Goal: Task Accomplishment & Management: Manage account settings

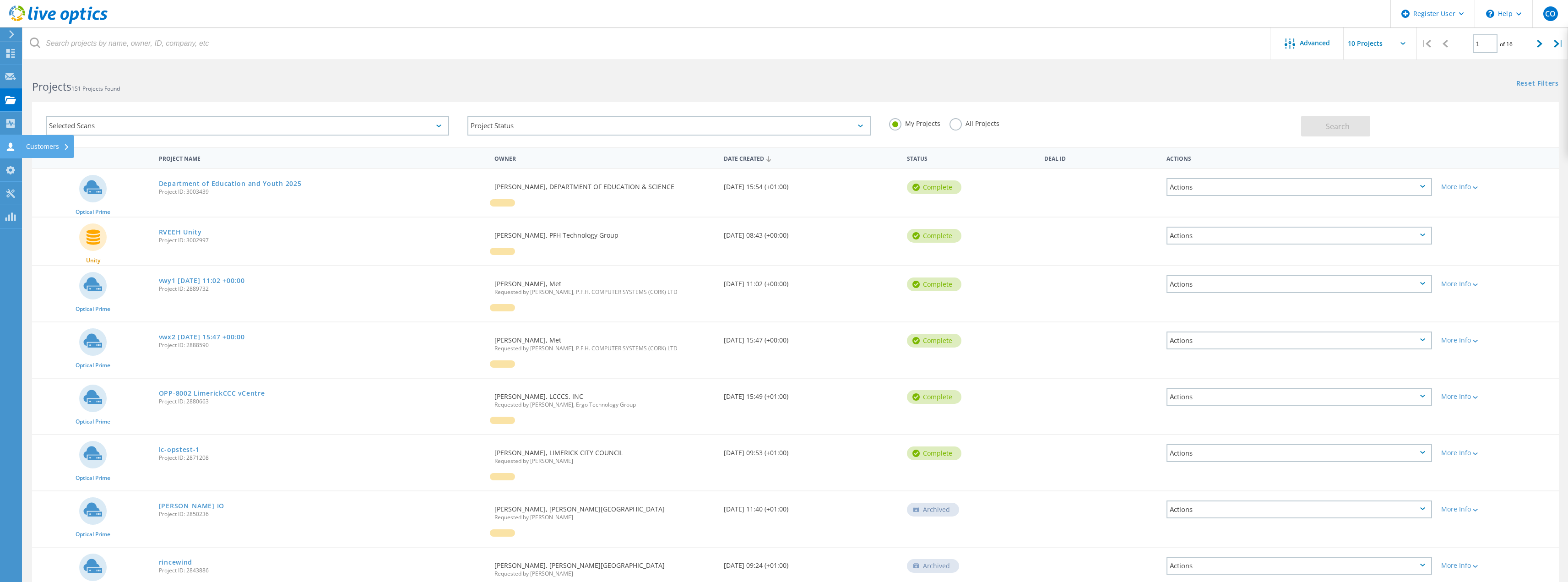
click at [27, 150] on div "Customers" at bounding box center [48, 146] width 43 height 6
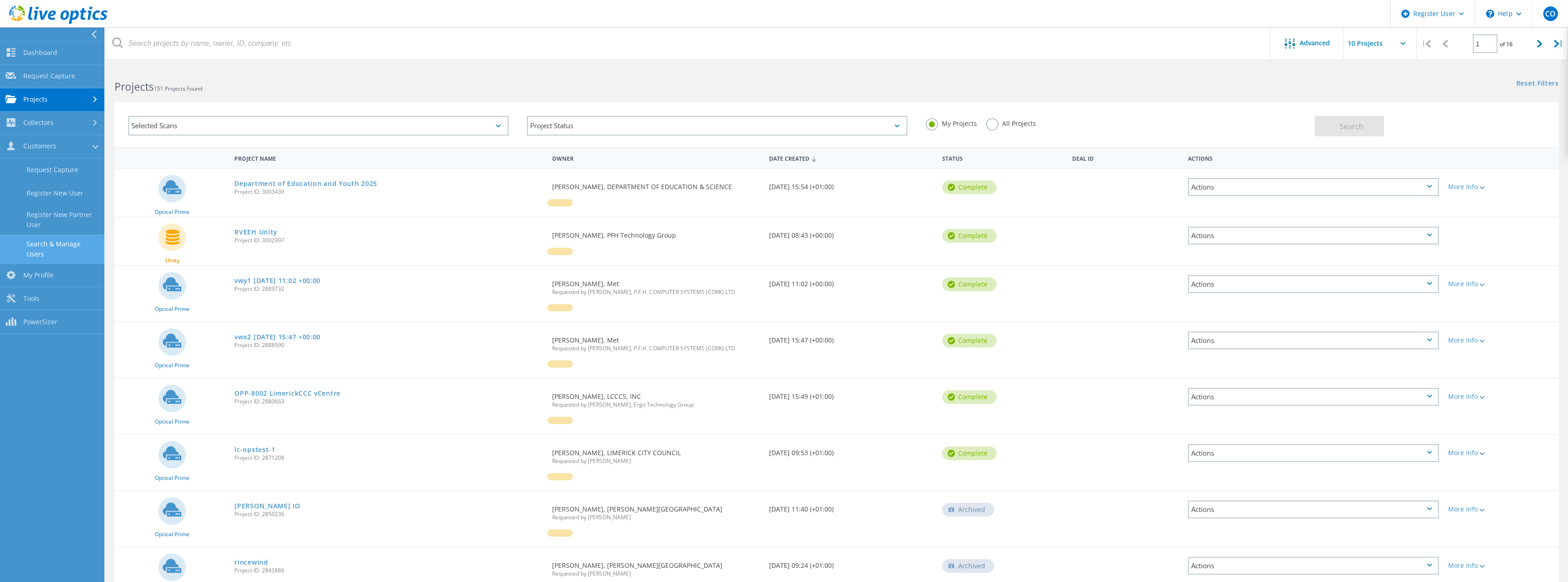
click at [53, 250] on link "Search & Manage Users" at bounding box center [52, 249] width 104 height 30
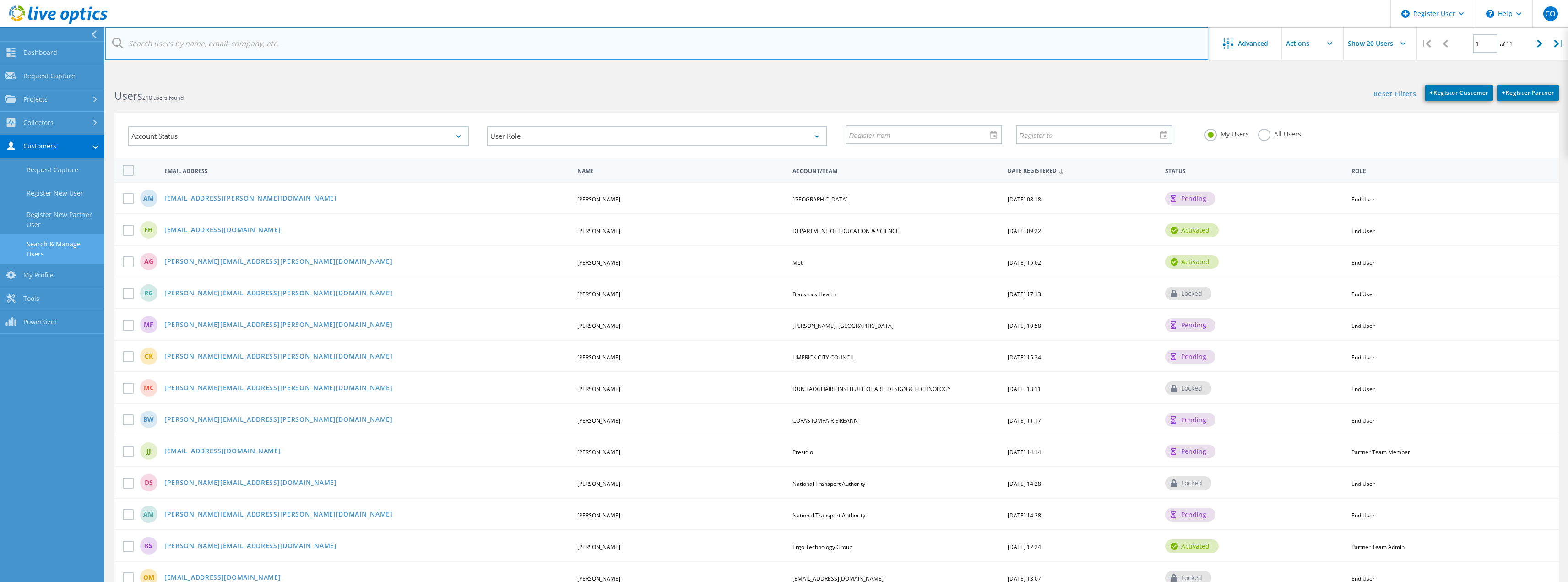
click at [263, 34] on input "text" at bounding box center [658, 43] width 1104 height 32
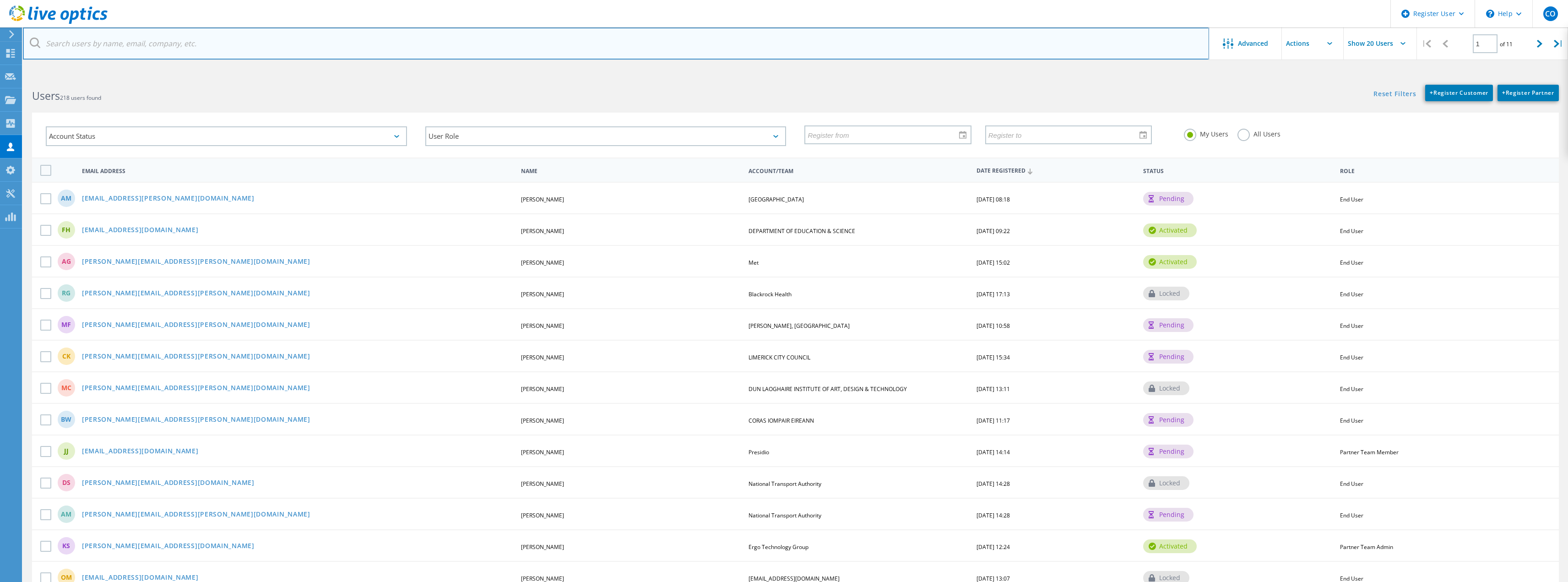
paste input "Aidan.MacIntyre@atu.ie>"
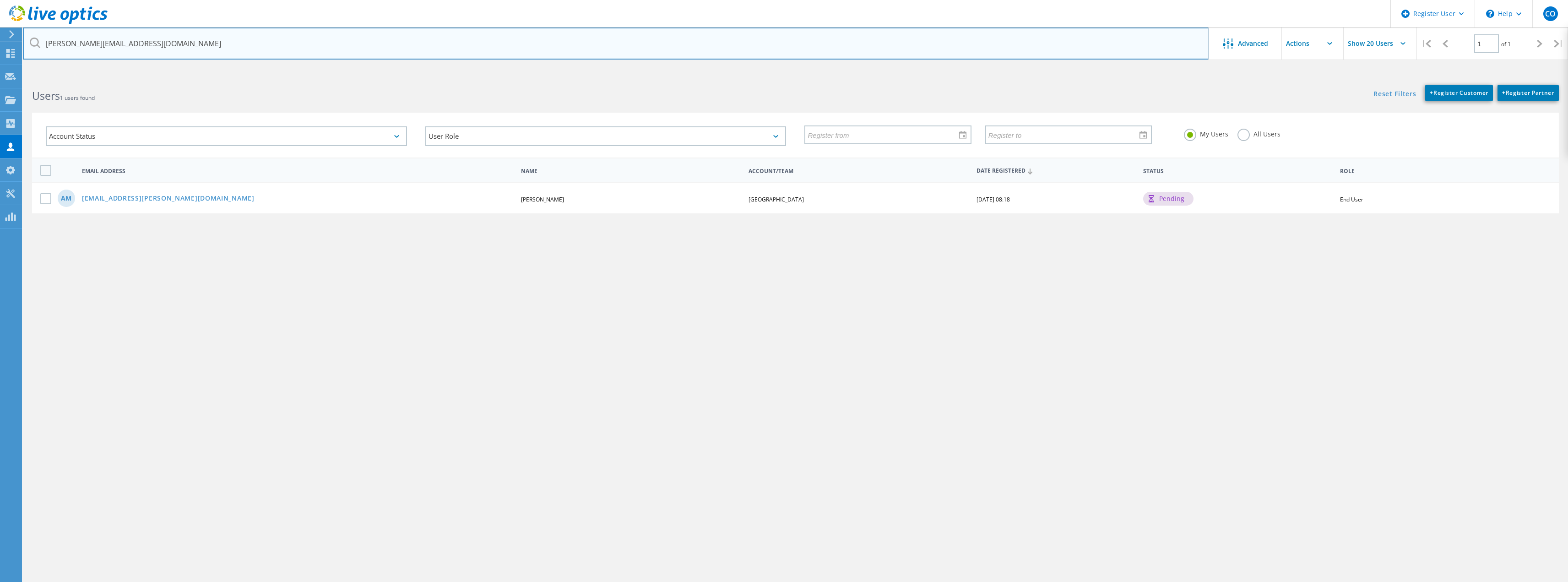
type input "Aidan.MacIntyre@atu.ie"
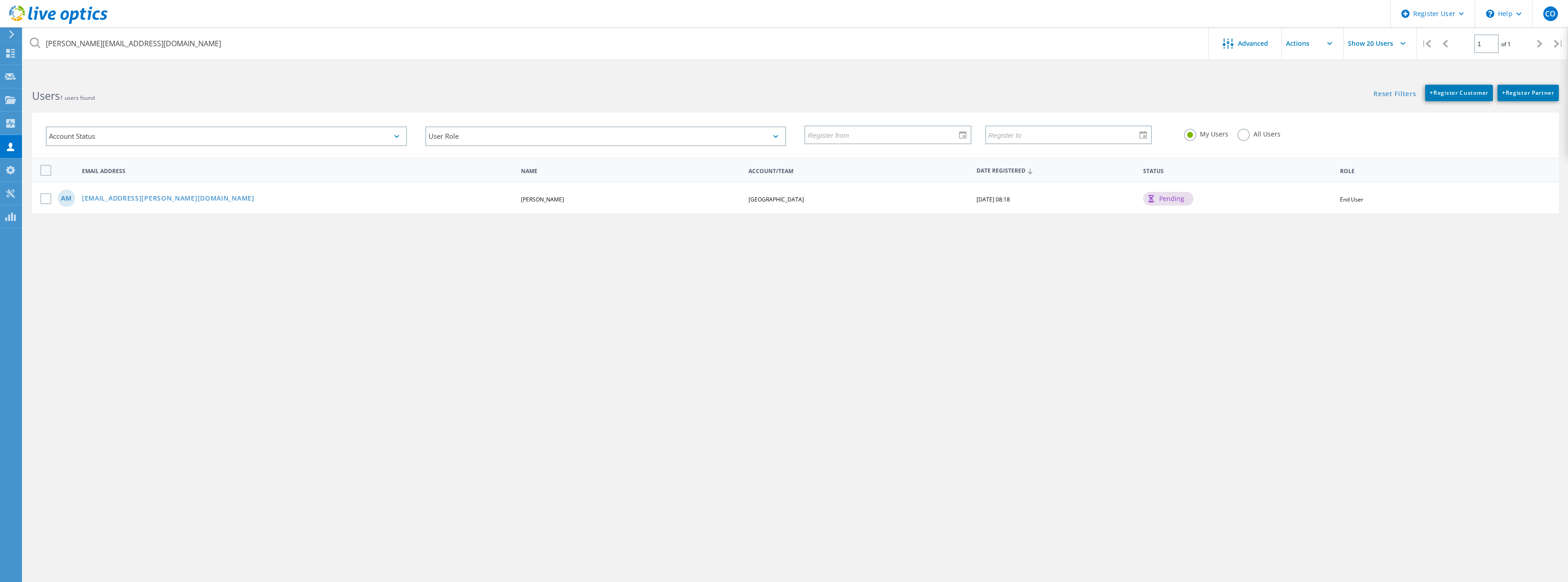
click at [1229, 92] on div "Reset Filters + Register Customer + Register Partner Show Filters" at bounding box center [1181, 88] width 773 height 26
click at [121, 198] on link "aidan.macintyre@atu.ie" at bounding box center [168, 199] width 172 height 8
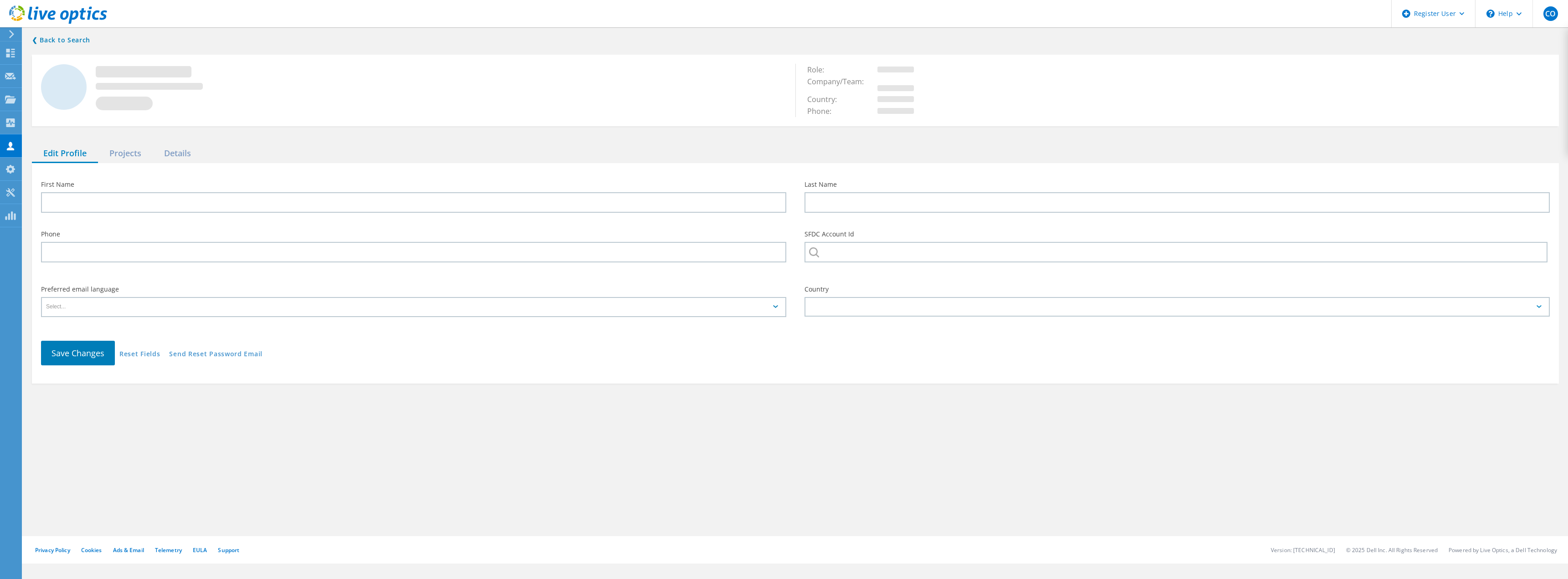
type input "Aidan"
type input "MacIntyre"
type input "ATLANTIC TECHNOLOGICAL UNIVERSITY"
type input "English"
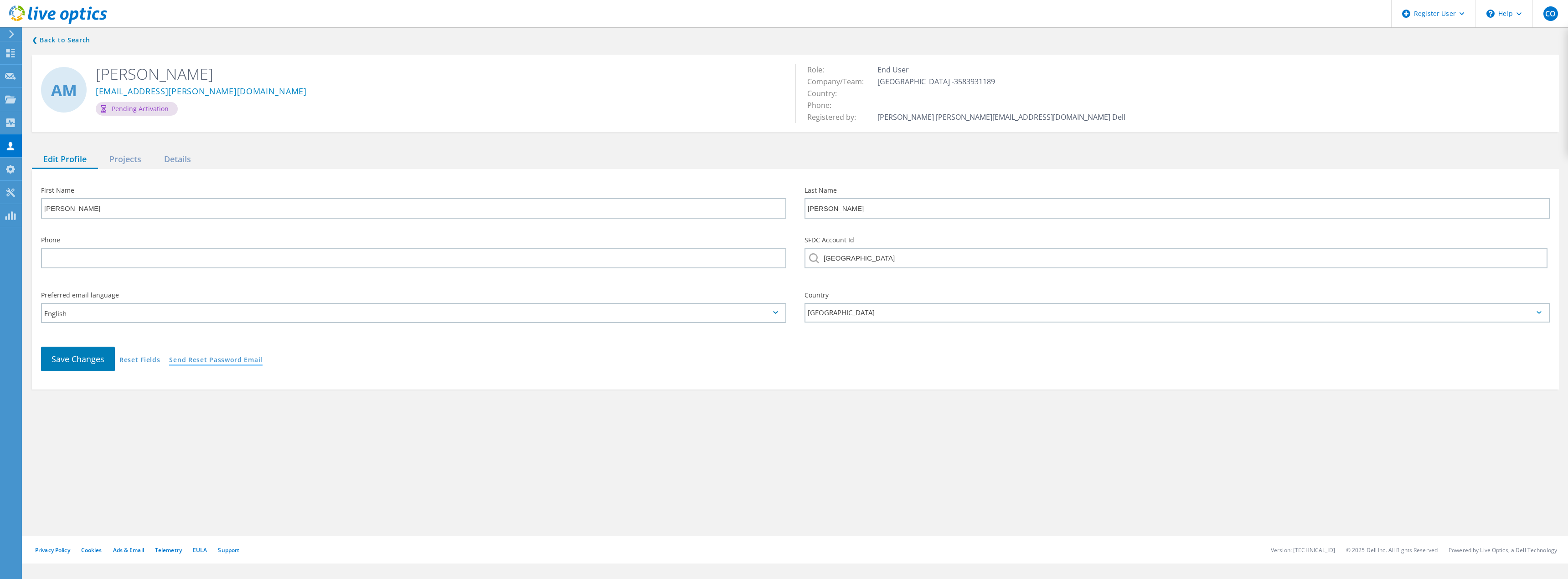
click at [210, 361] on link "Send Reset Password Email" at bounding box center [215, 360] width 93 height 8
click at [127, 108] on div "Pending Activation" at bounding box center [137, 109] width 82 height 14
click at [132, 145] on div "❮ Back to Search AM Aidan MacIntyre aidan.macintyre@atu.ie Pending Activation R…" at bounding box center [795, 212] width 1545 height 373
click at [132, 156] on div "Projects" at bounding box center [126, 159] width 55 height 19
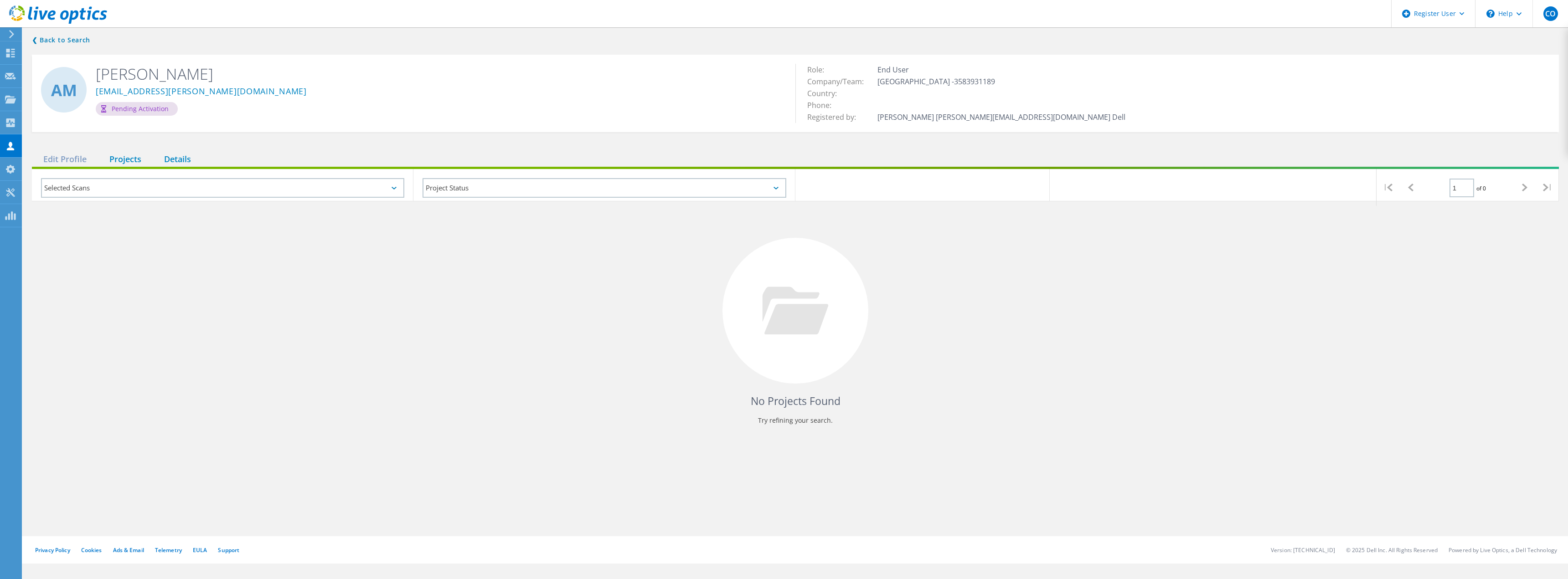
click at [176, 154] on div "Details" at bounding box center [178, 159] width 49 height 19
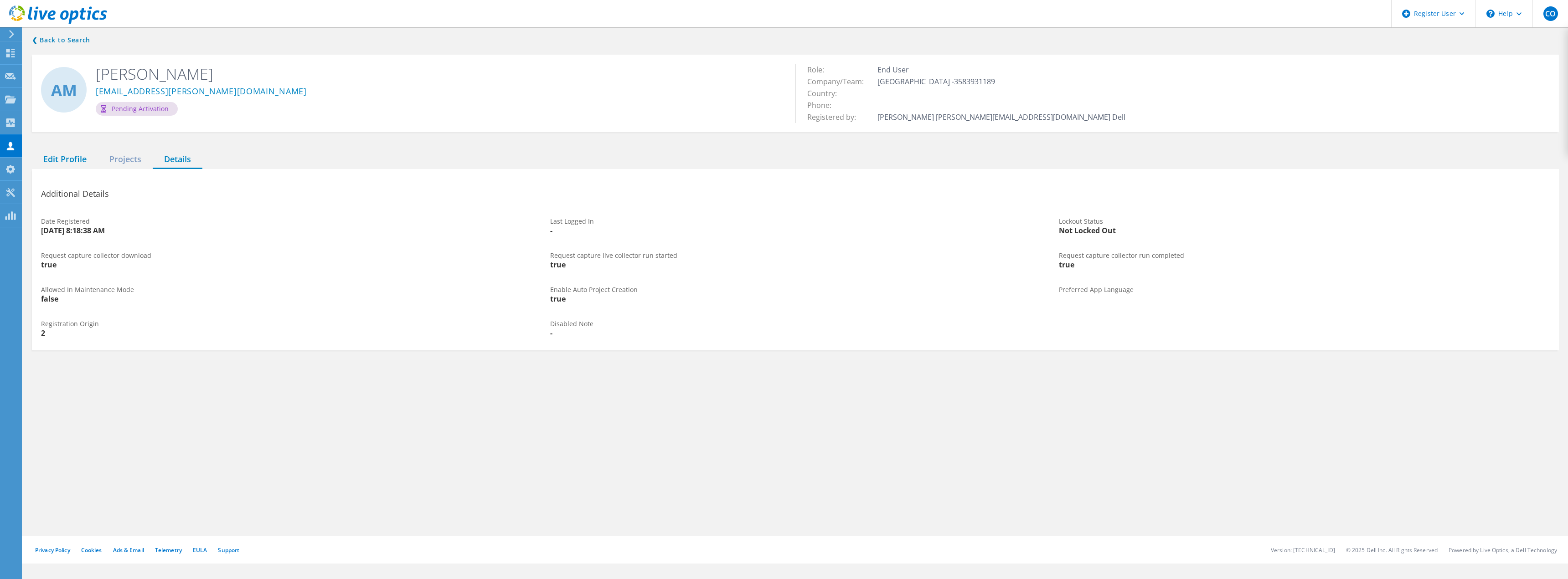
click at [65, 158] on div "Edit Profile" at bounding box center [65, 159] width 66 height 19
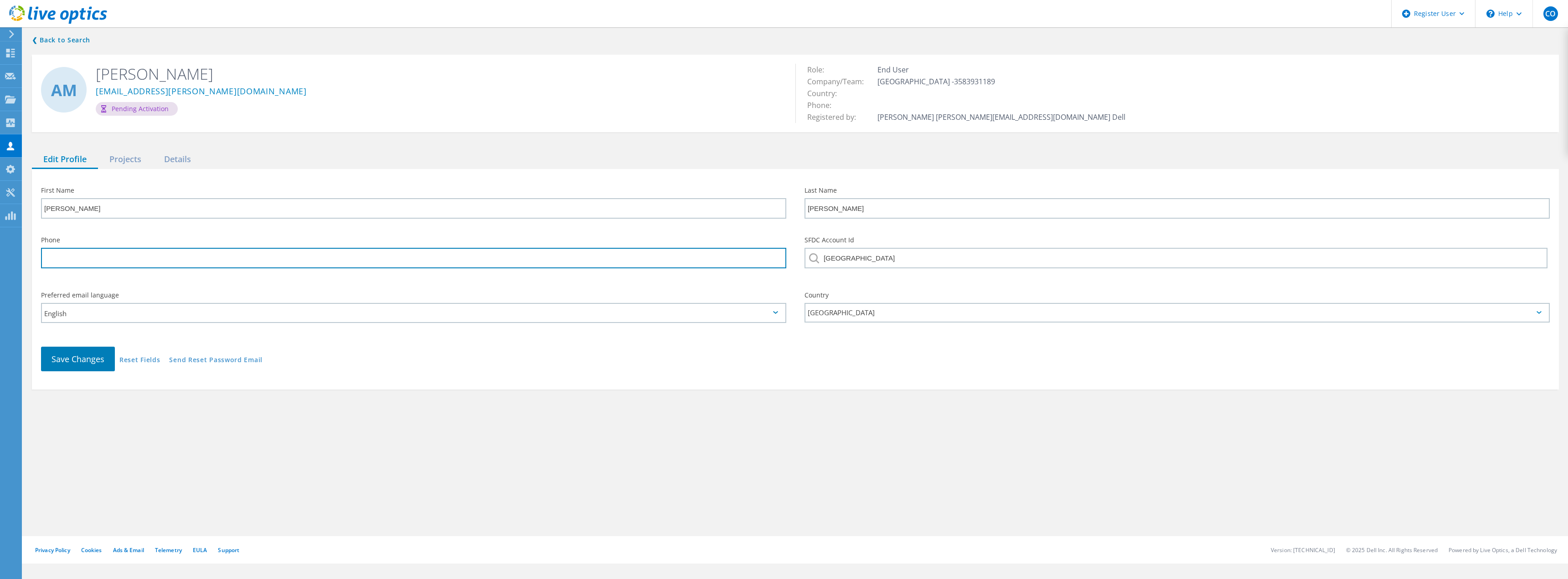
click at [101, 261] on input "tel" at bounding box center [414, 258] width 745 height 21
paste input "(074) 918 6929"
click at [61, 259] on input "(074) 918 6929" at bounding box center [414, 258] width 745 height 21
click at [59, 257] on input "074 918 6929" at bounding box center [414, 258] width 745 height 21
click at [57, 259] on input "074 918 6929" at bounding box center [414, 258] width 745 height 21
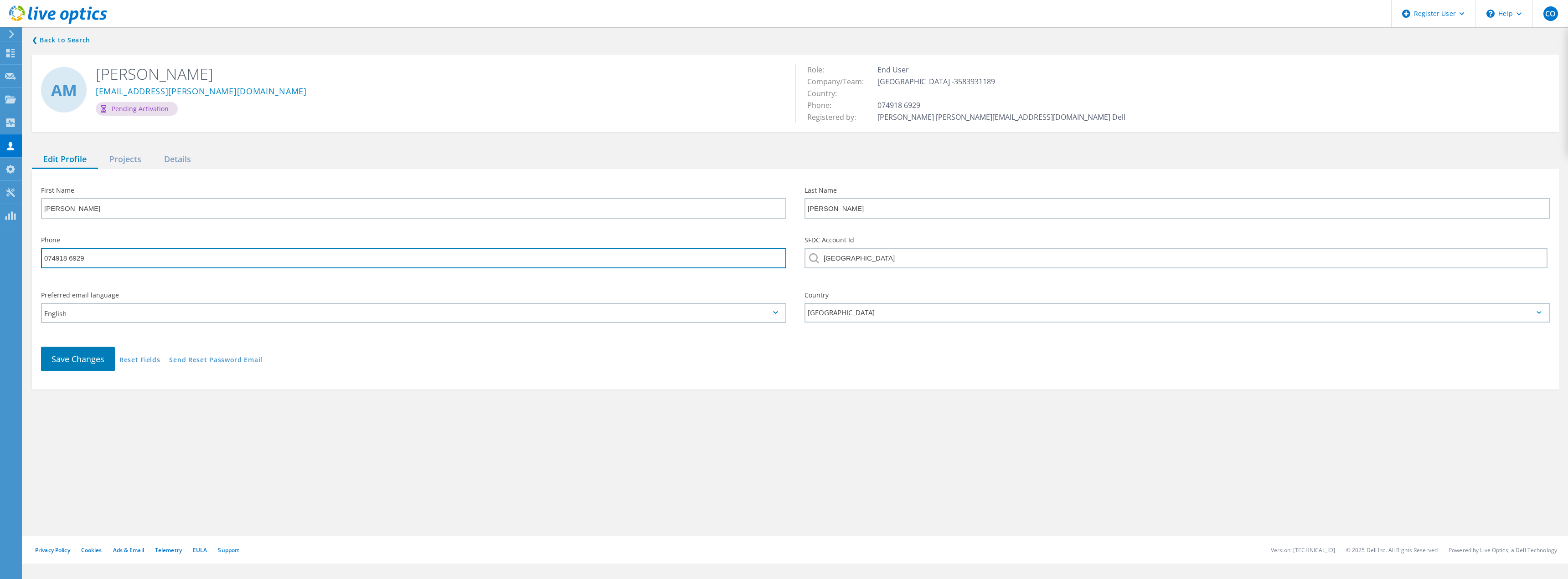
click at [69, 257] on input "074918 6929" at bounding box center [414, 258] width 745 height 21
type input "0749186929"
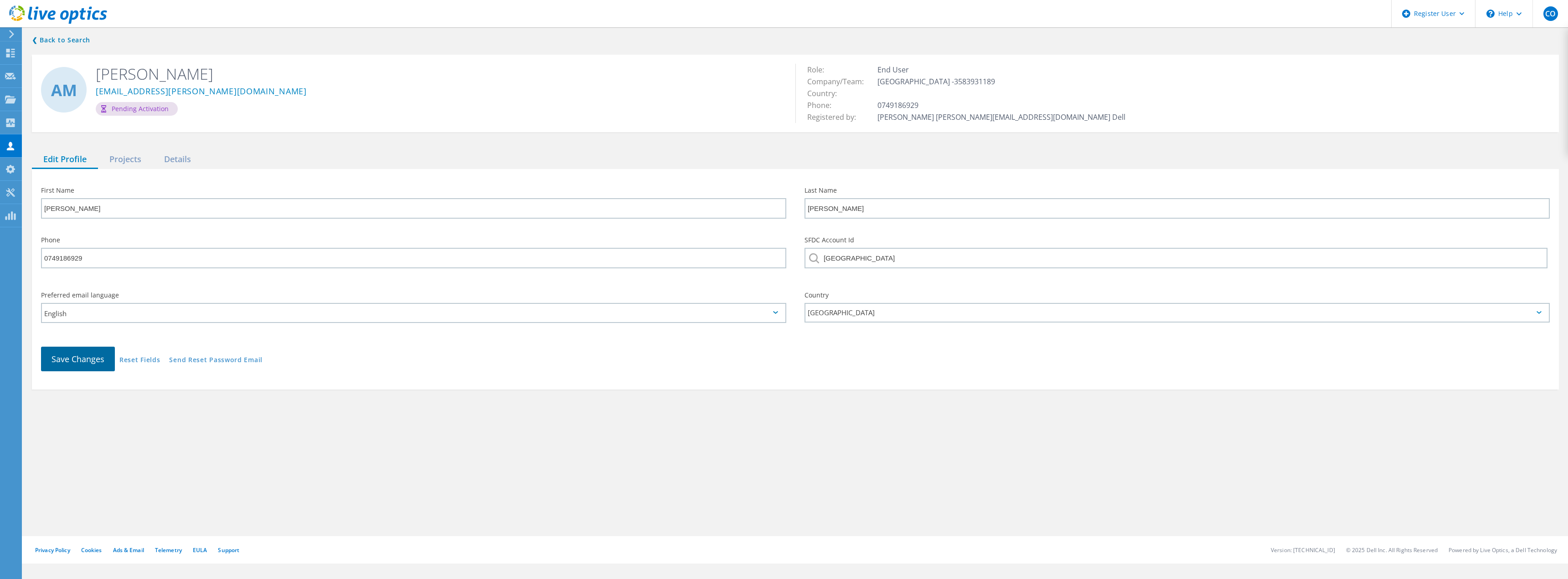
click at [71, 359] on span "Save Changes" at bounding box center [78, 359] width 53 height 11
click at [135, 91] on link "aidan.macintyre@atu.ie" at bounding box center [202, 92] width 211 height 10
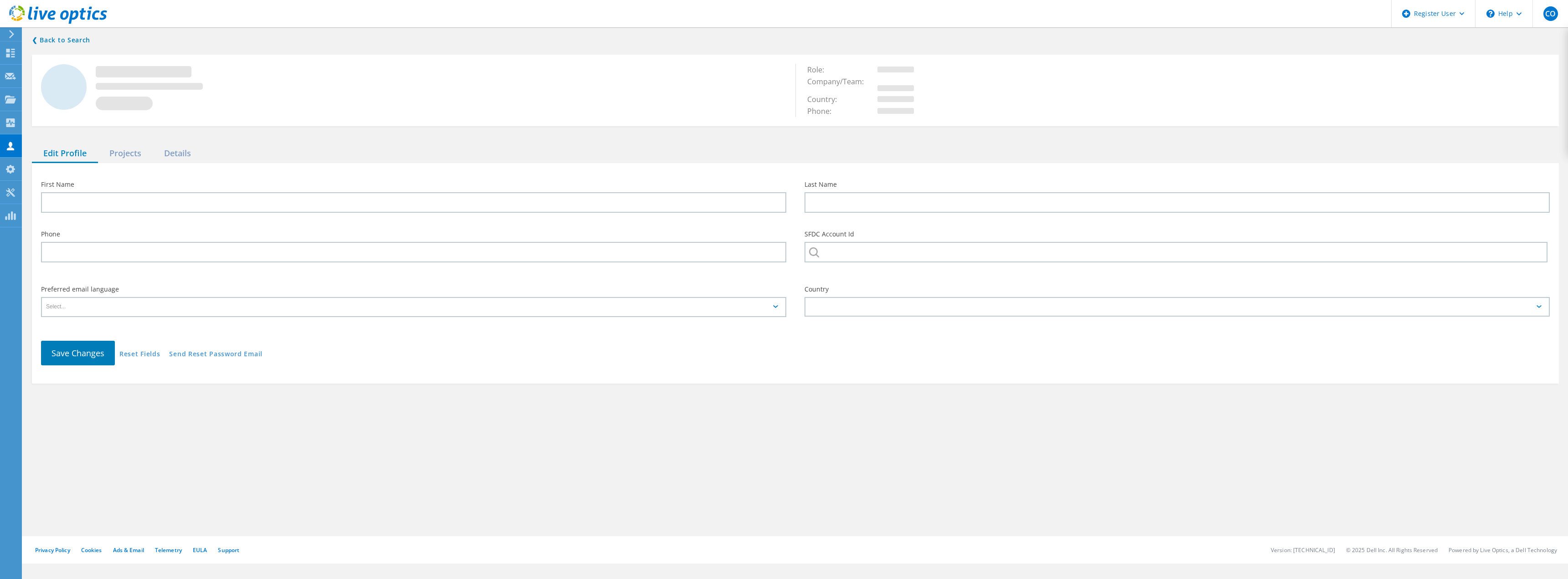
type input "Aidan"
type input "MacIntyre"
type input "0749186929"
type input "ATLANTIC TECHNOLOGICAL UNIVERSITY"
type input "English"
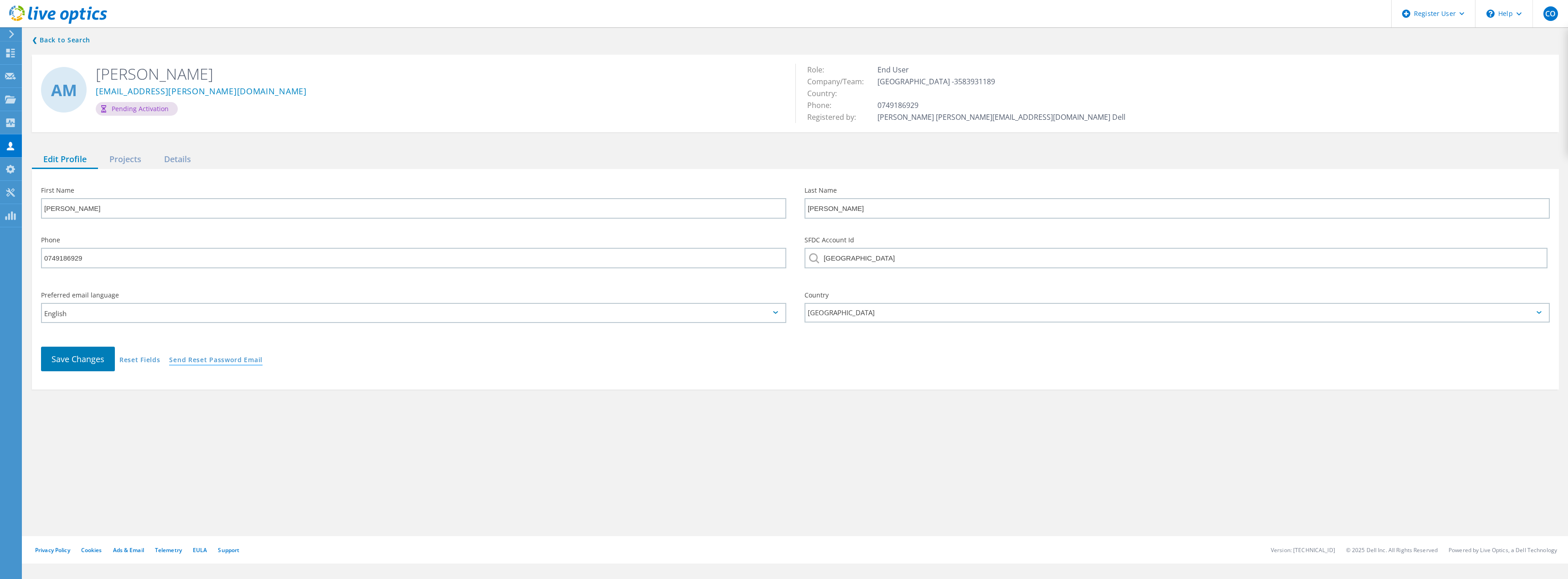
click at [198, 361] on link "Send Reset Password Email" at bounding box center [215, 360] width 93 height 8
click at [1516, 14] on div "\n Help" at bounding box center [1504, 14] width 58 height 27
click at [1521, 62] on link "Contact Support" at bounding box center [1527, 62] width 102 height 23
